Goal: Task Accomplishment & Management: Complete application form

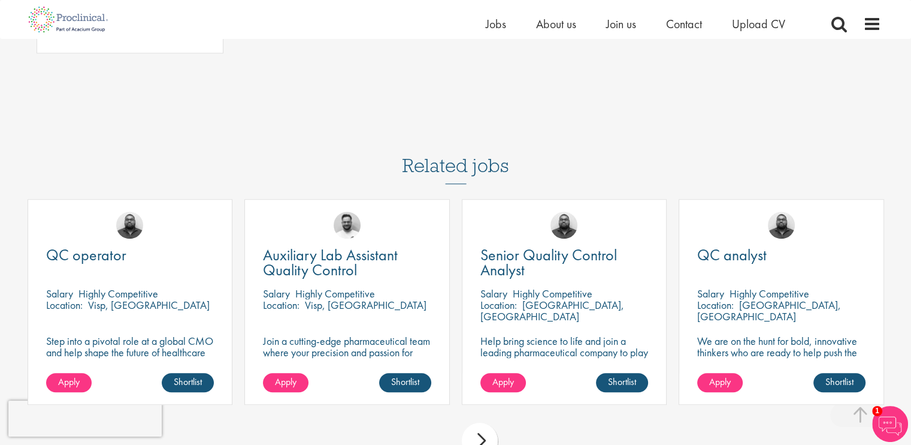
scroll to position [899, 0]
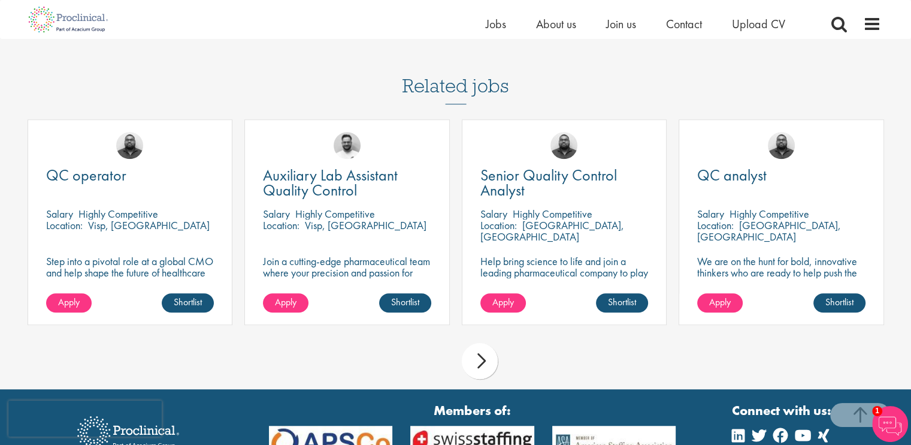
click at [478, 343] on div "next" at bounding box center [480, 361] width 36 height 36
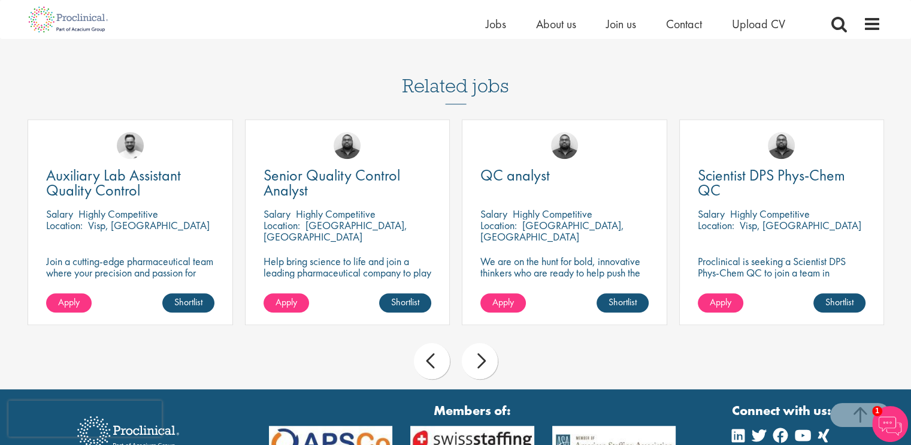
click at [478, 343] on div "next" at bounding box center [480, 361] width 36 height 36
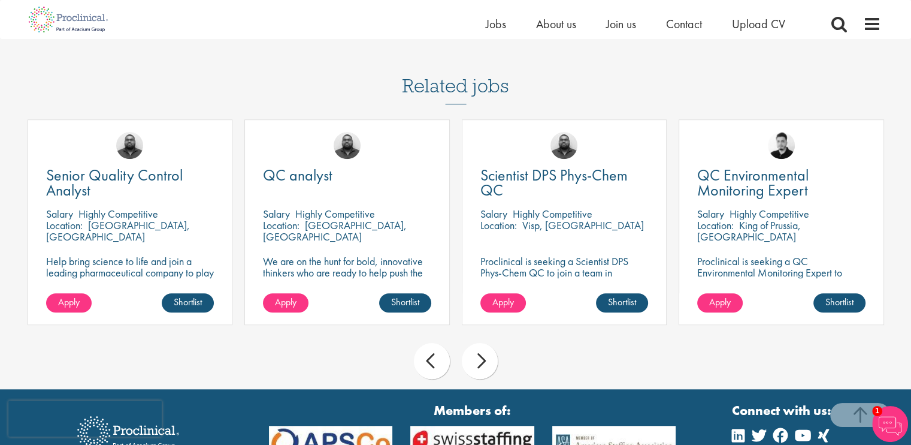
click at [478, 343] on div "next" at bounding box center [480, 361] width 36 height 36
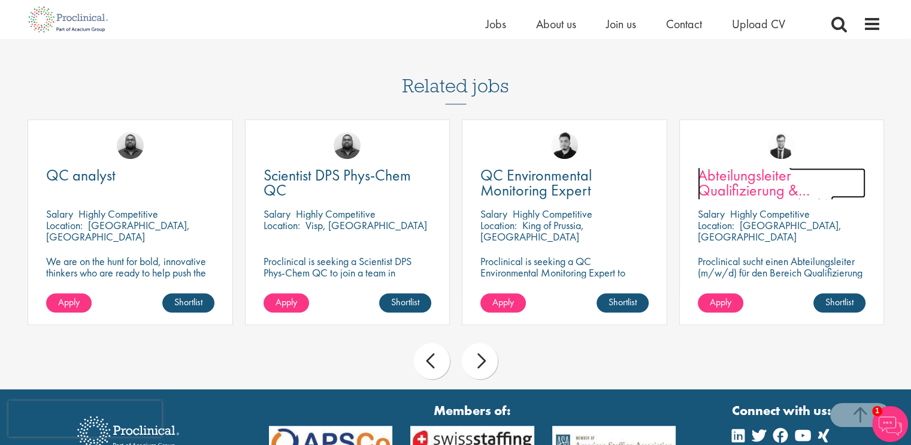
click at [754, 165] on span "Abteilungsleiter Qualifizierung & Kalibrierung (m/w/d)" at bounding box center [765, 190] width 135 height 50
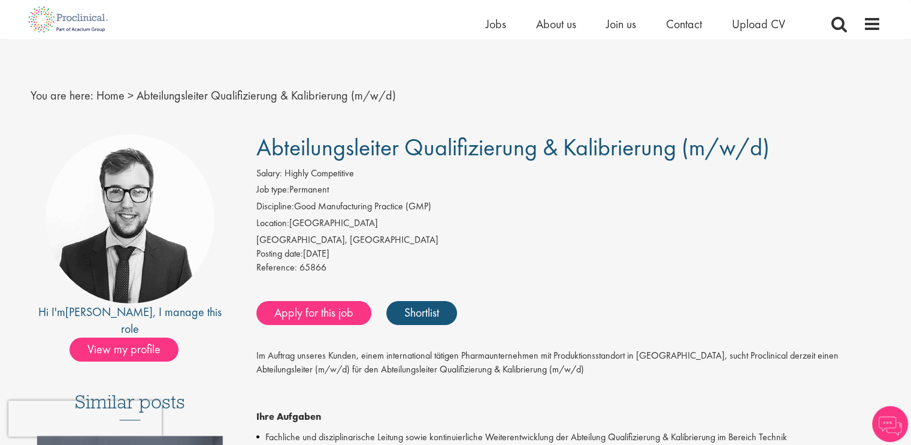
scroll to position [120, 0]
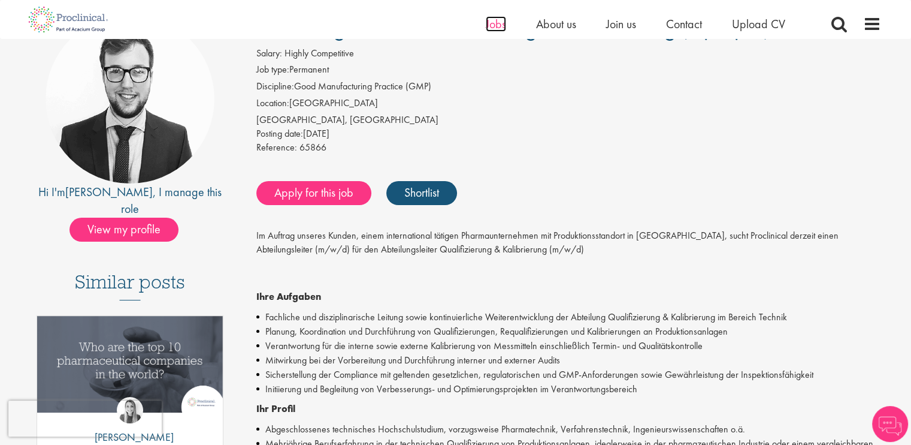
click at [490, 20] on span "Jobs" at bounding box center [496, 24] width 20 height 16
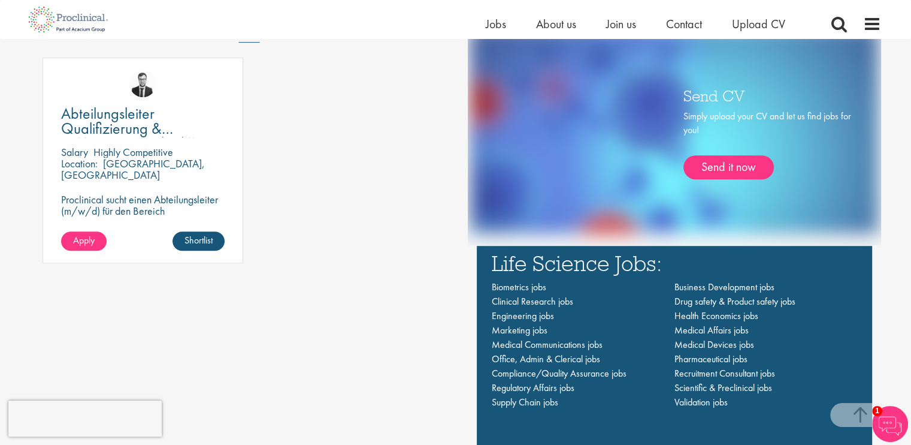
scroll to position [839, 0]
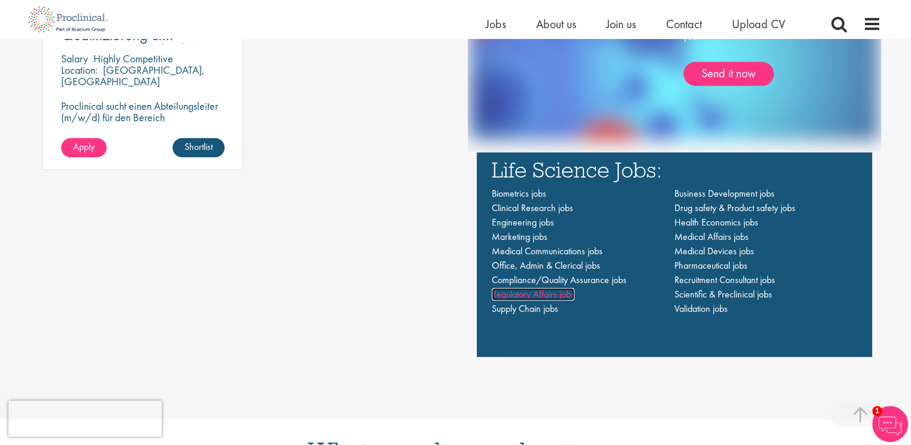
click at [563, 293] on span "Regulatory Affairs jobs" at bounding box center [533, 294] width 83 height 13
click at [597, 279] on span "Compliance/Quality Assurance jobs" at bounding box center [559, 279] width 135 height 13
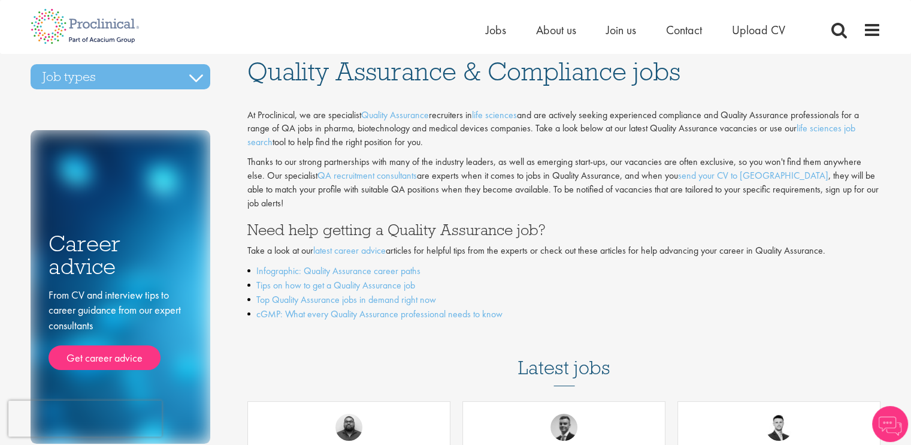
scroll to position [180, 0]
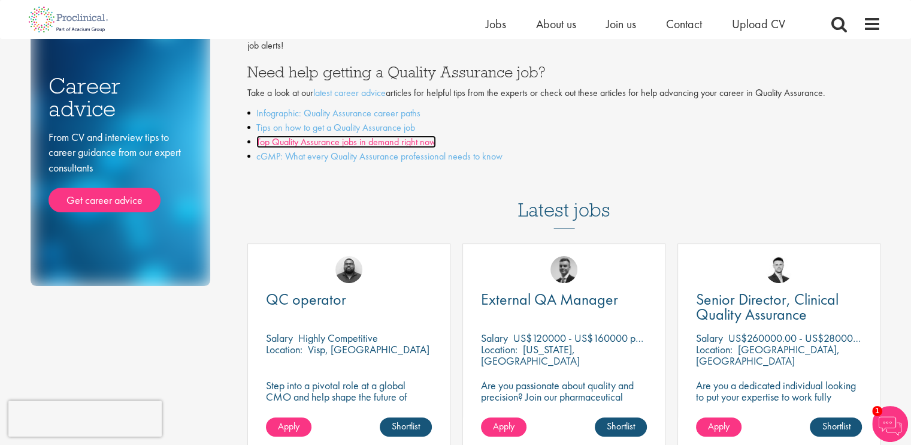
click at [419, 135] on link "Top Quality Assurance jobs in demand right now" at bounding box center [346, 141] width 180 height 13
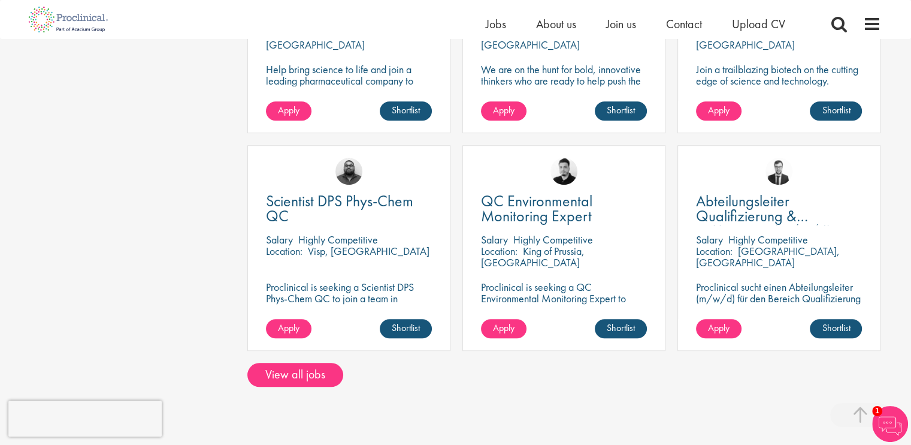
scroll to position [959, 0]
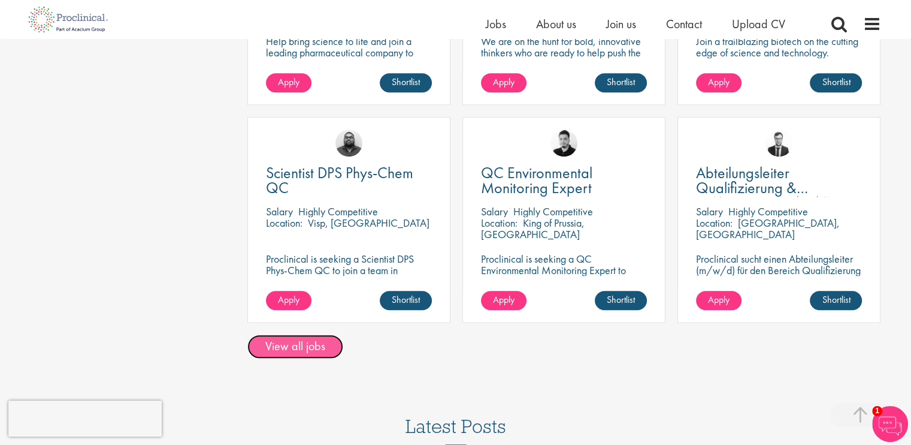
click at [308, 334] on link "View all jobs" at bounding box center [295, 346] width 96 height 24
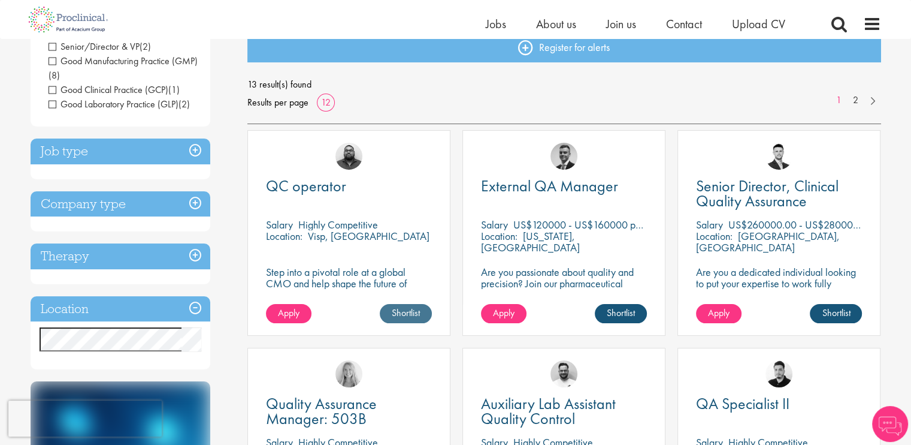
scroll to position [120, 0]
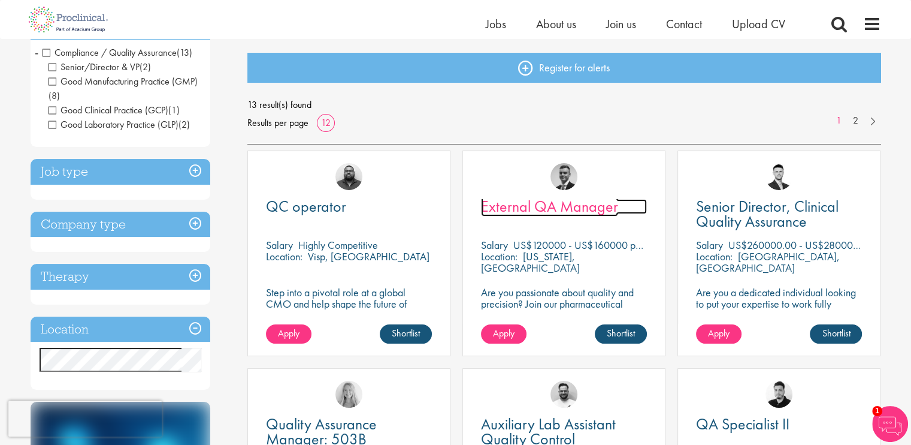
click at [579, 208] on span "External QA Manager" at bounding box center [549, 206] width 137 height 20
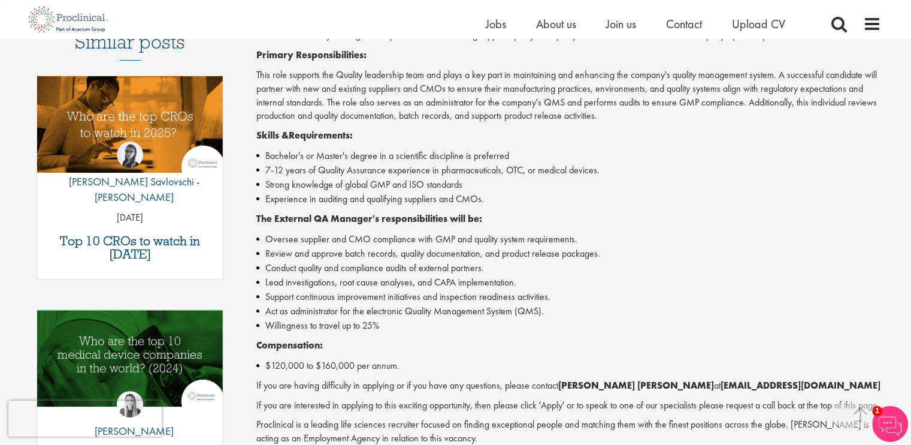
scroll to position [479, 0]
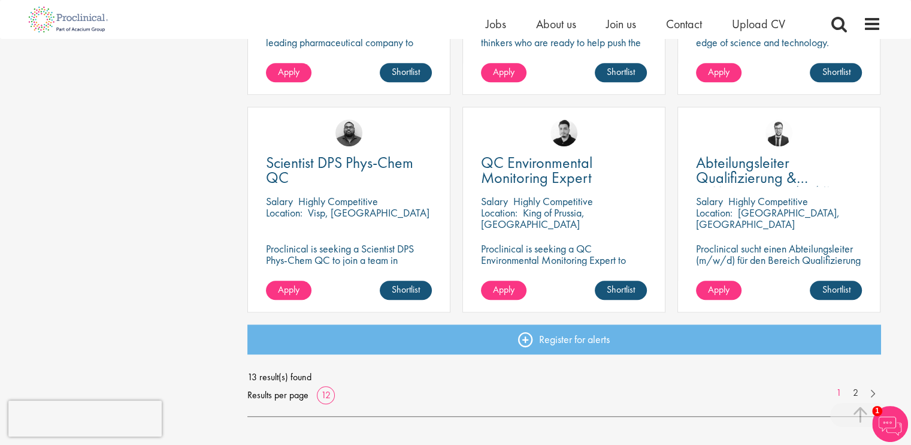
scroll to position [842, 0]
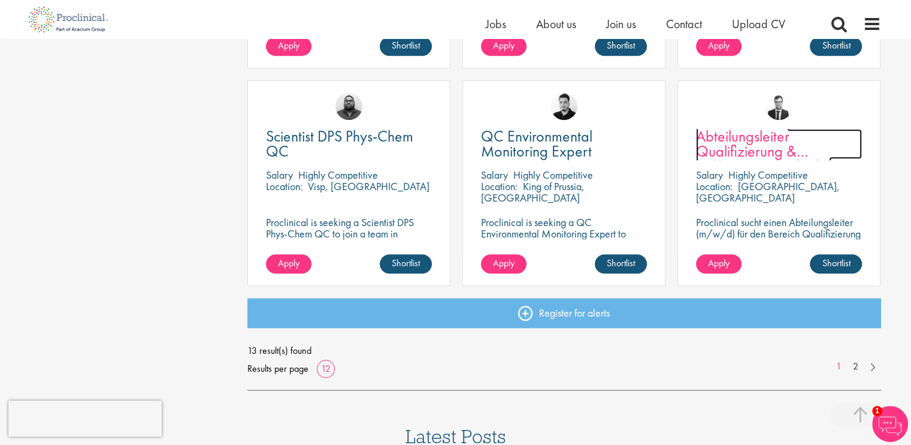
click at [754, 148] on span "Abteilungsleiter Qualifizierung & Kalibrierung (m/w/d)" at bounding box center [763, 151] width 135 height 50
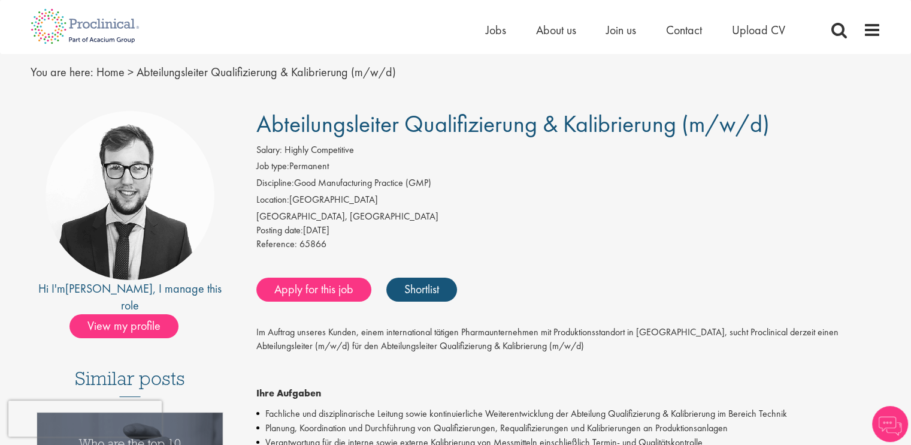
scroll to position [60, 0]
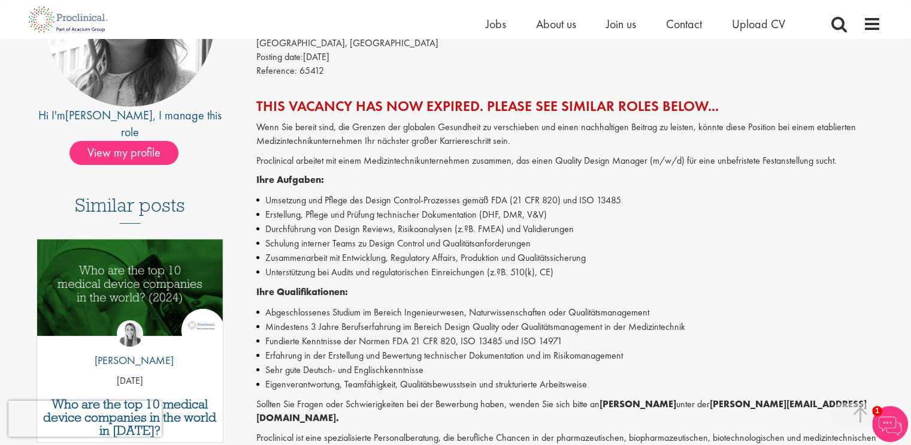
scroll to position [60, 0]
